Goal: Information Seeking & Learning: Learn about a topic

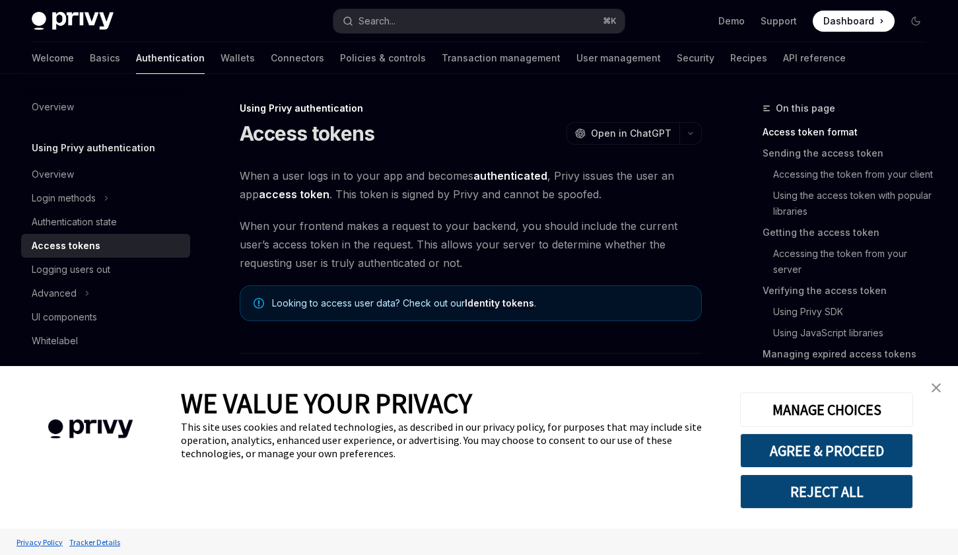
type textarea "*"
click at [541, 19] on button "Search... ⌘ K" at bounding box center [478, 21] width 291 height 24
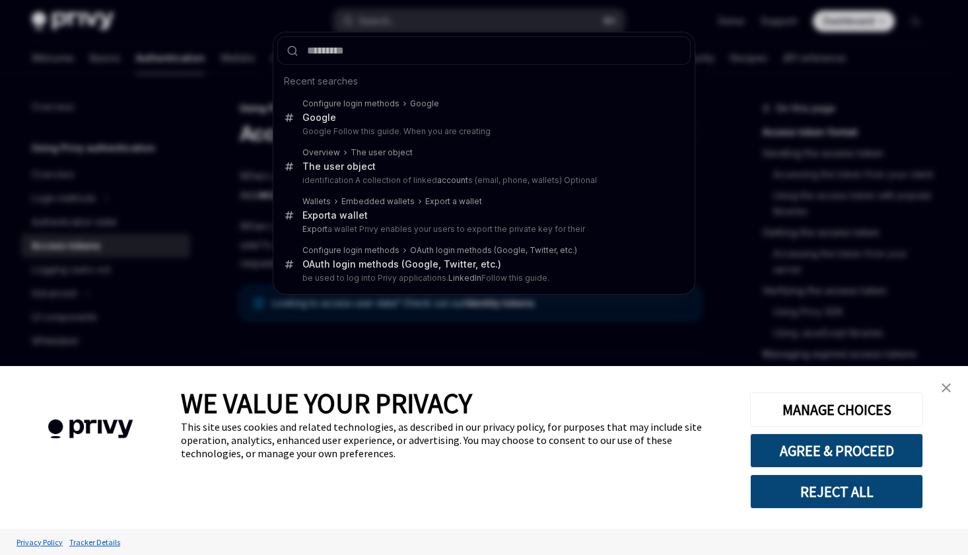
type input "**********"
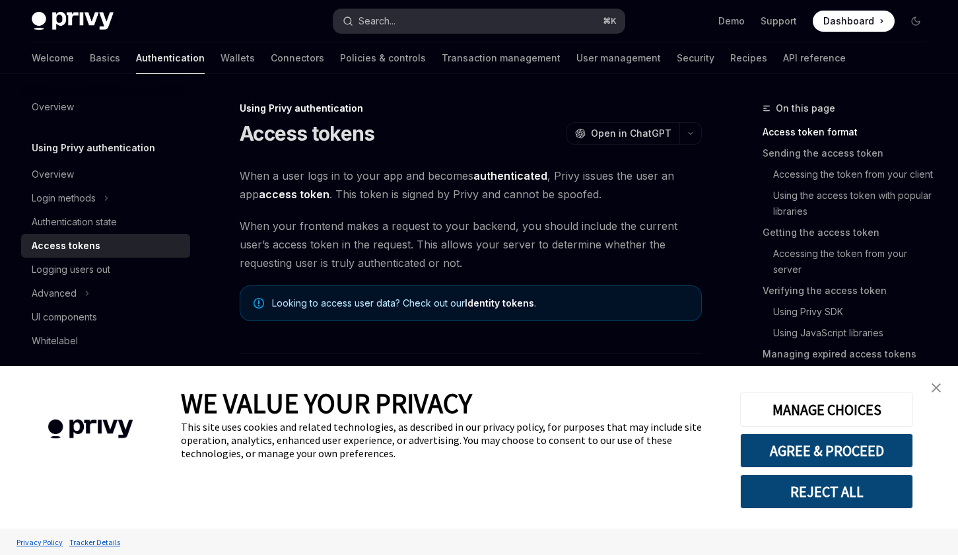
type textarea "*"
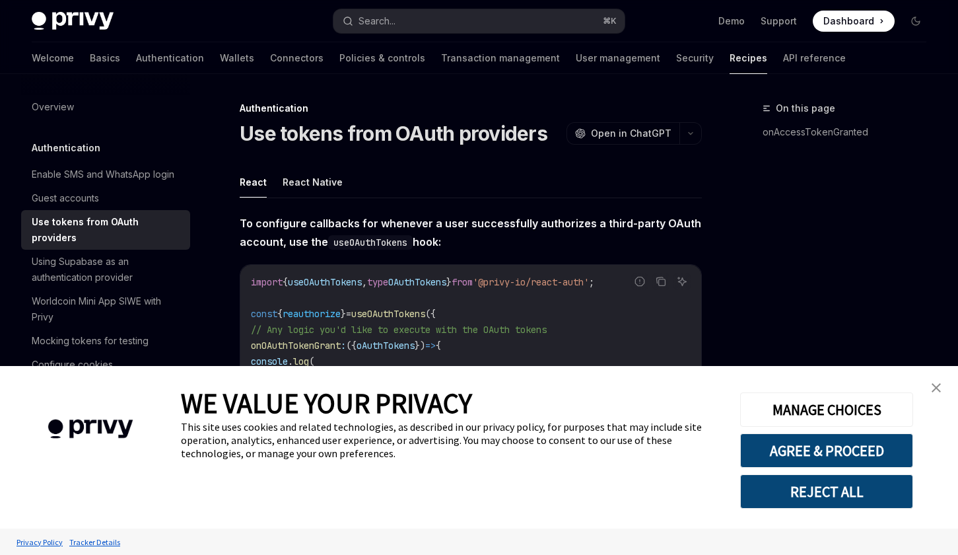
scroll to position [74, 0]
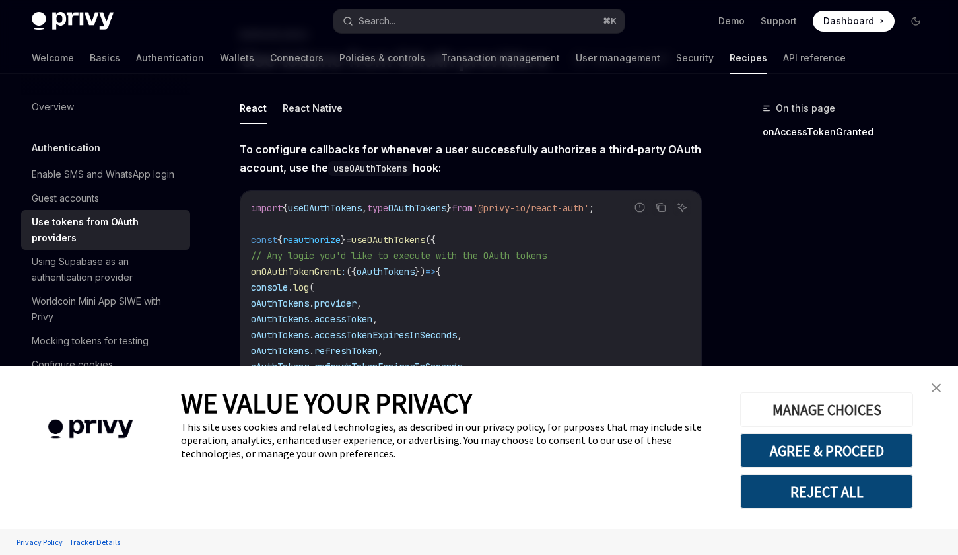
click at [843, 413] on button "MANAGE CHOICES" at bounding box center [826, 409] width 173 height 34
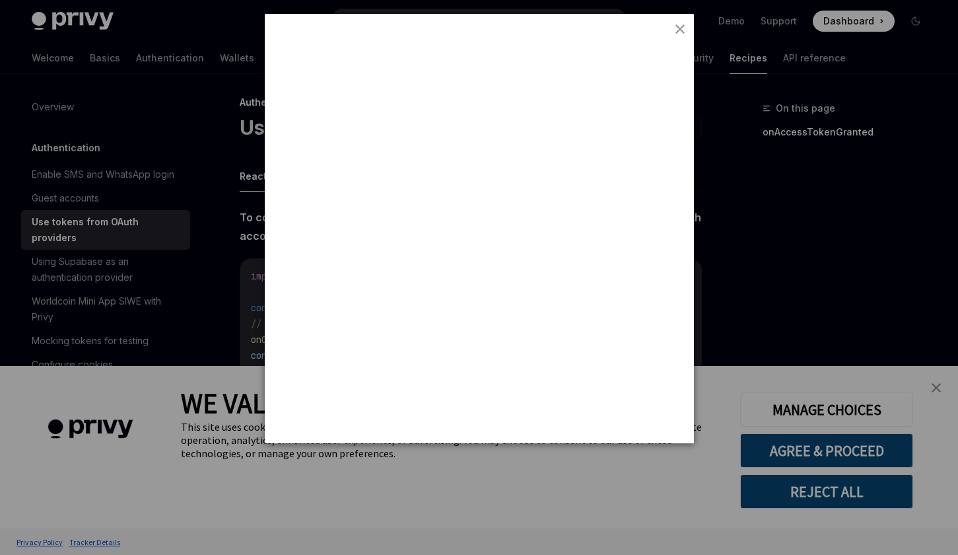
scroll to position [0, 0]
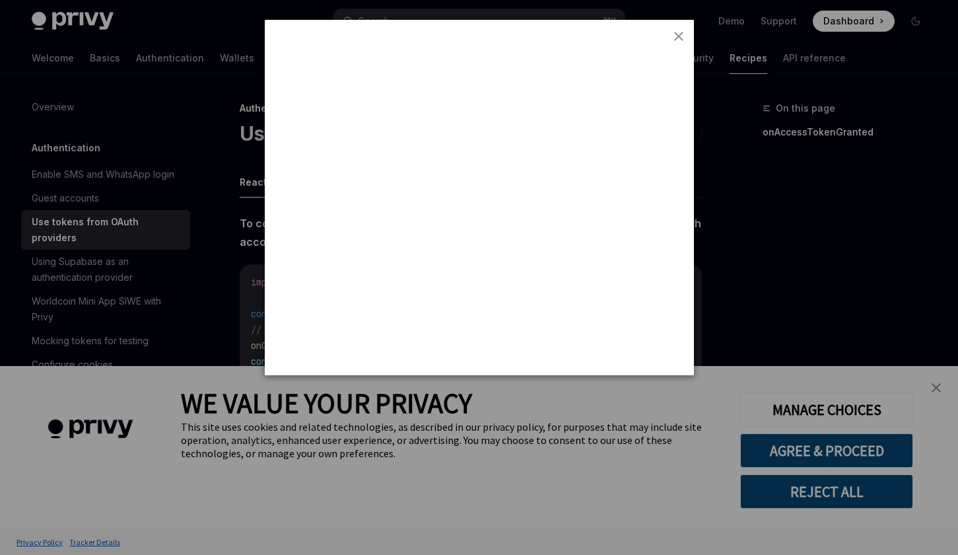
click at [943, 394] on div at bounding box center [479, 277] width 958 height 555
click at [933, 391] on div at bounding box center [479, 277] width 958 height 555
click at [935, 390] on div at bounding box center [479, 277] width 958 height 555
click at [936, 391] on div at bounding box center [479, 277] width 958 height 555
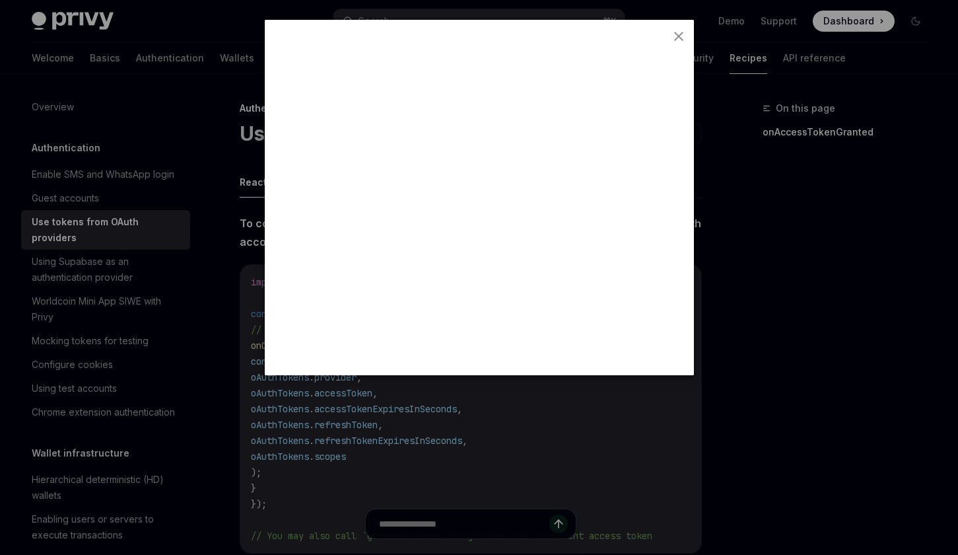
click at [764, 347] on div at bounding box center [479, 277] width 958 height 555
click at [677, 38] on img "close button" at bounding box center [678, 36] width 9 height 9
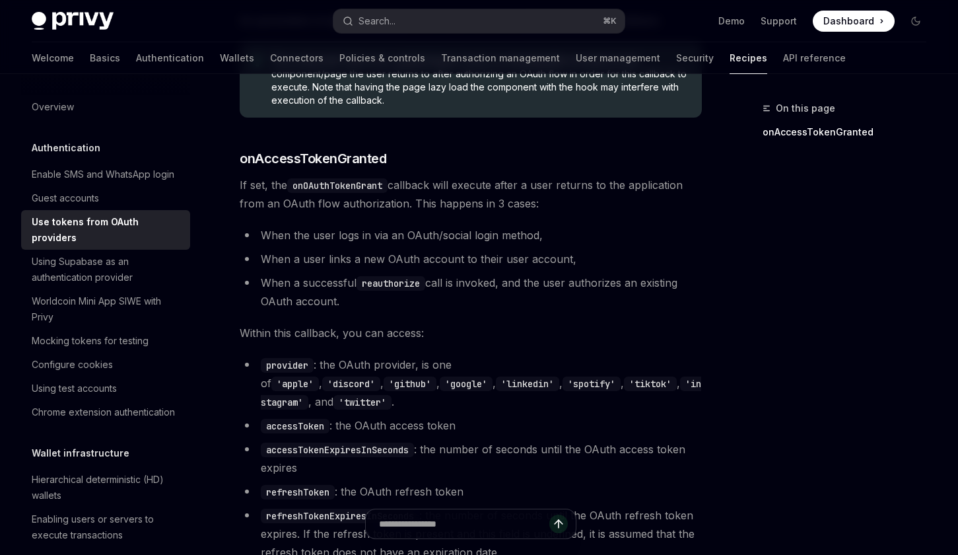
scroll to position [649, 0]
